Goal: Task Accomplishment & Management: Complete application form

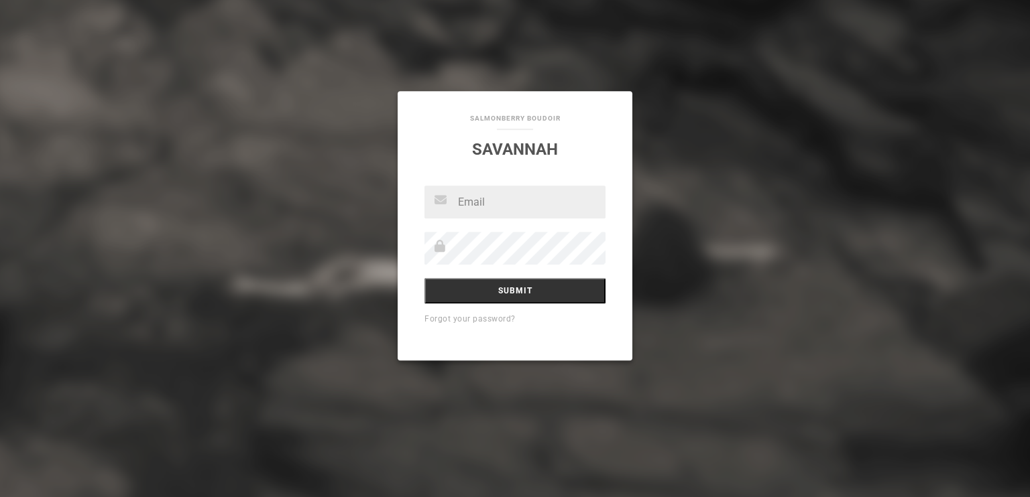
click at [635, 299] on div "Salmonberry Boudoir [GEOGRAPHIC_DATA] Submit Forgot your password?" at bounding box center [515, 248] width 1030 height 497
type input "lyonssavannah9@gmail.com"
click at [424, 278] on input "Submit" at bounding box center [514, 290] width 181 height 25
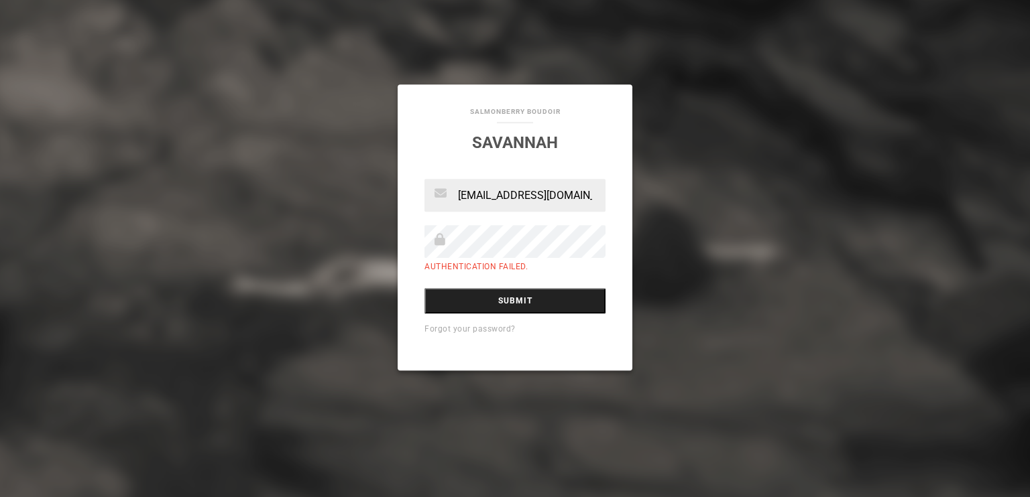
click at [477, 309] on input "Submit" at bounding box center [514, 300] width 181 height 25
